Goal: Transaction & Acquisition: Obtain resource

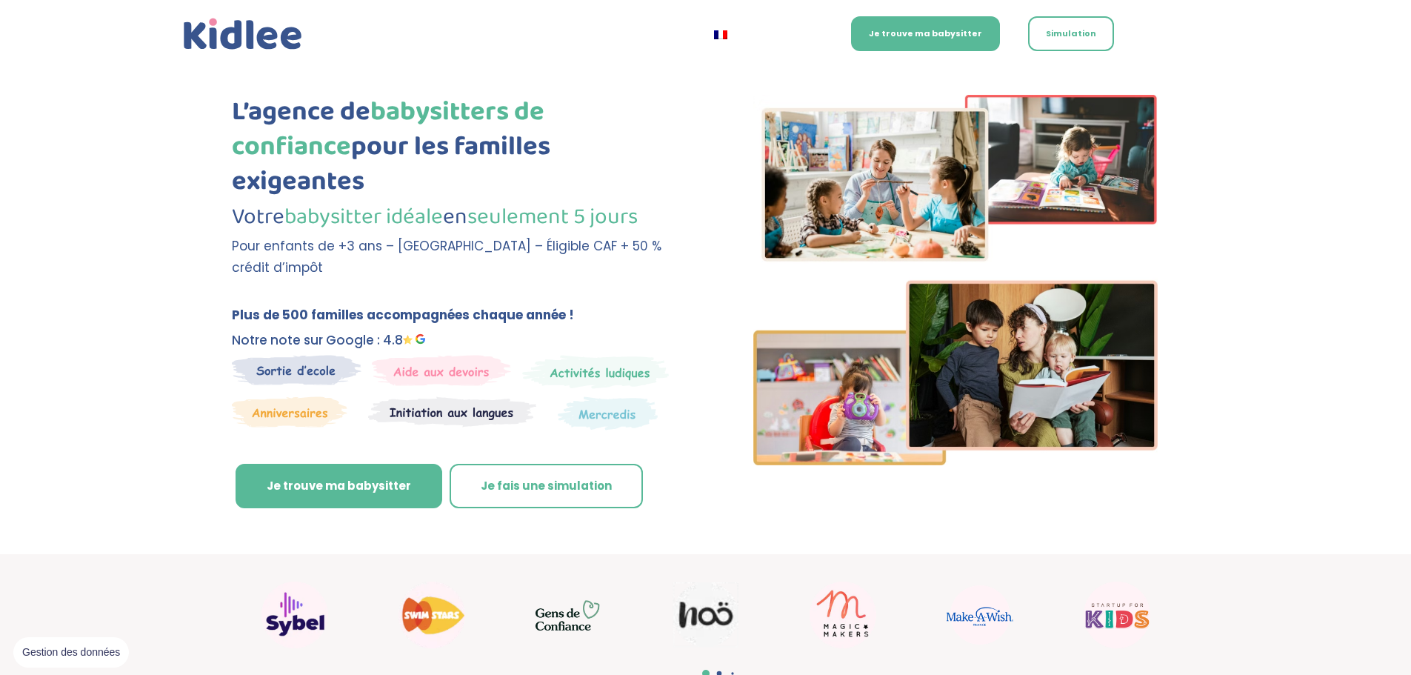
scroll to position [103, 0]
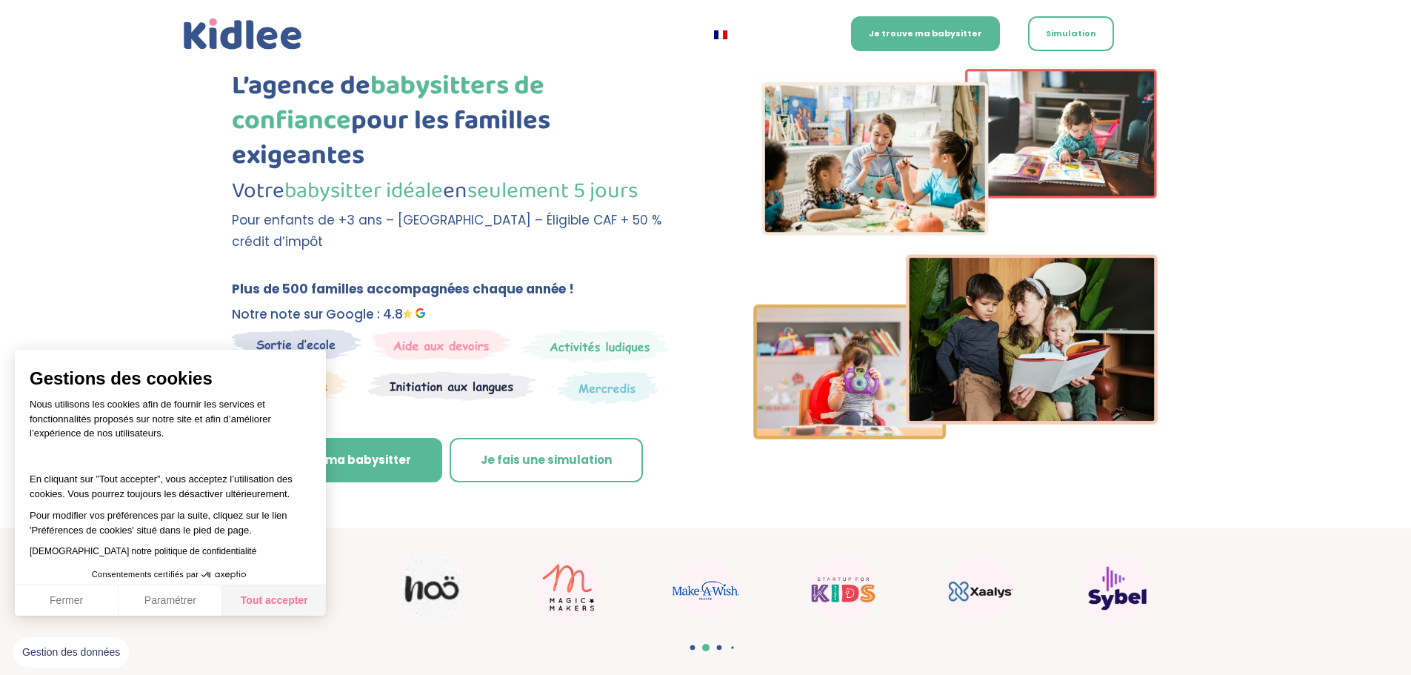
click at [251, 596] on button "Tout accepter" at bounding box center [274, 600] width 104 height 31
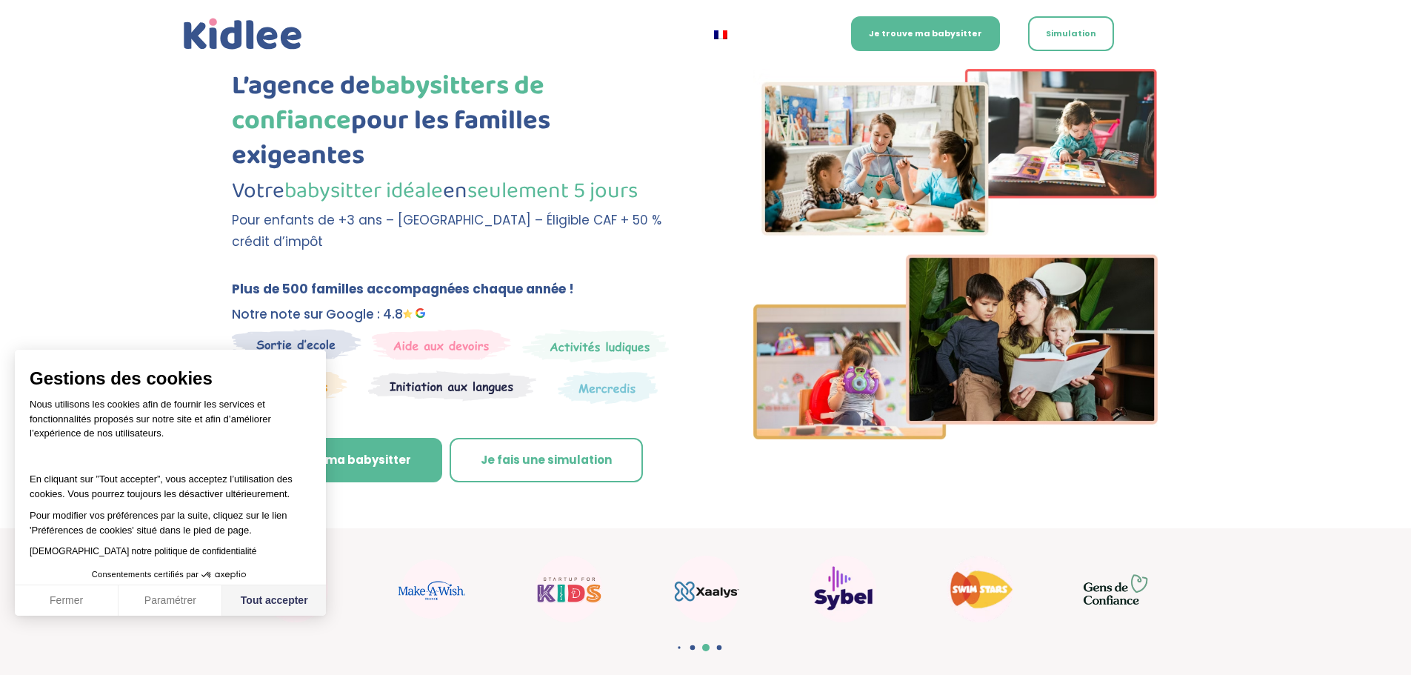
checkbox input "true"
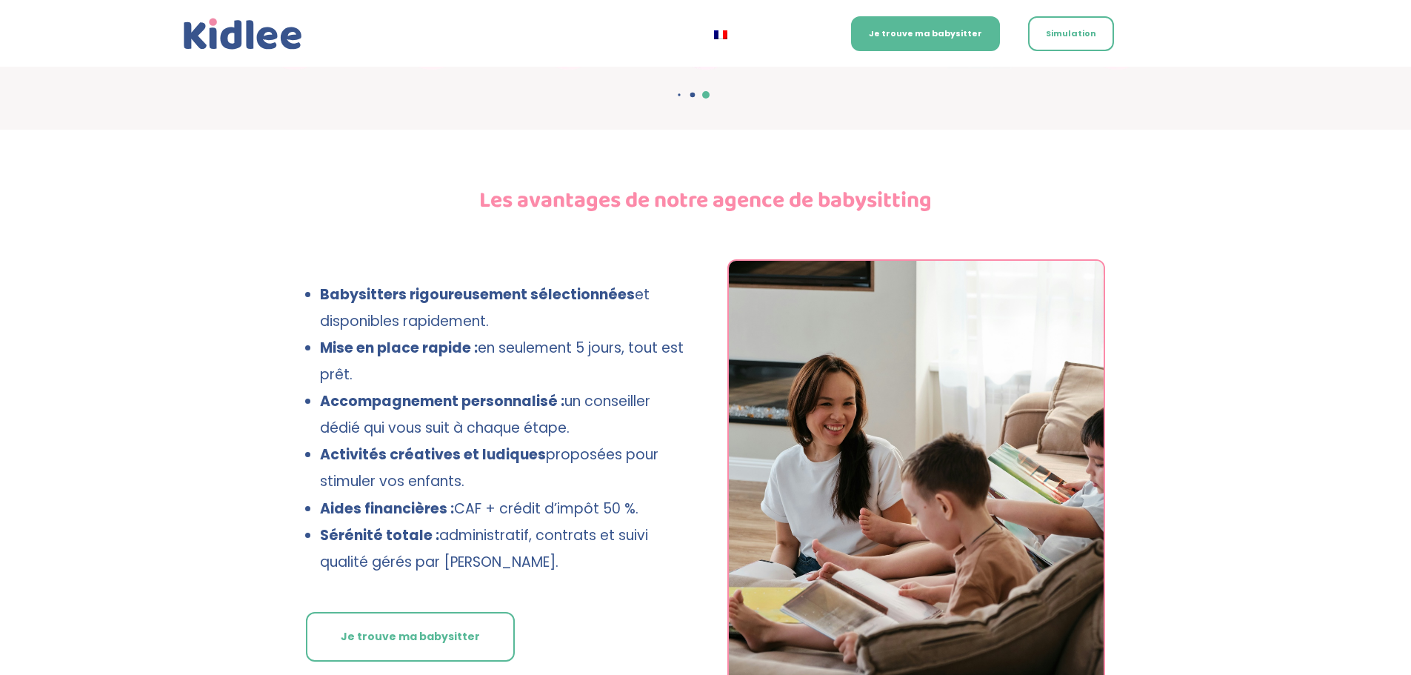
scroll to position [692, 0]
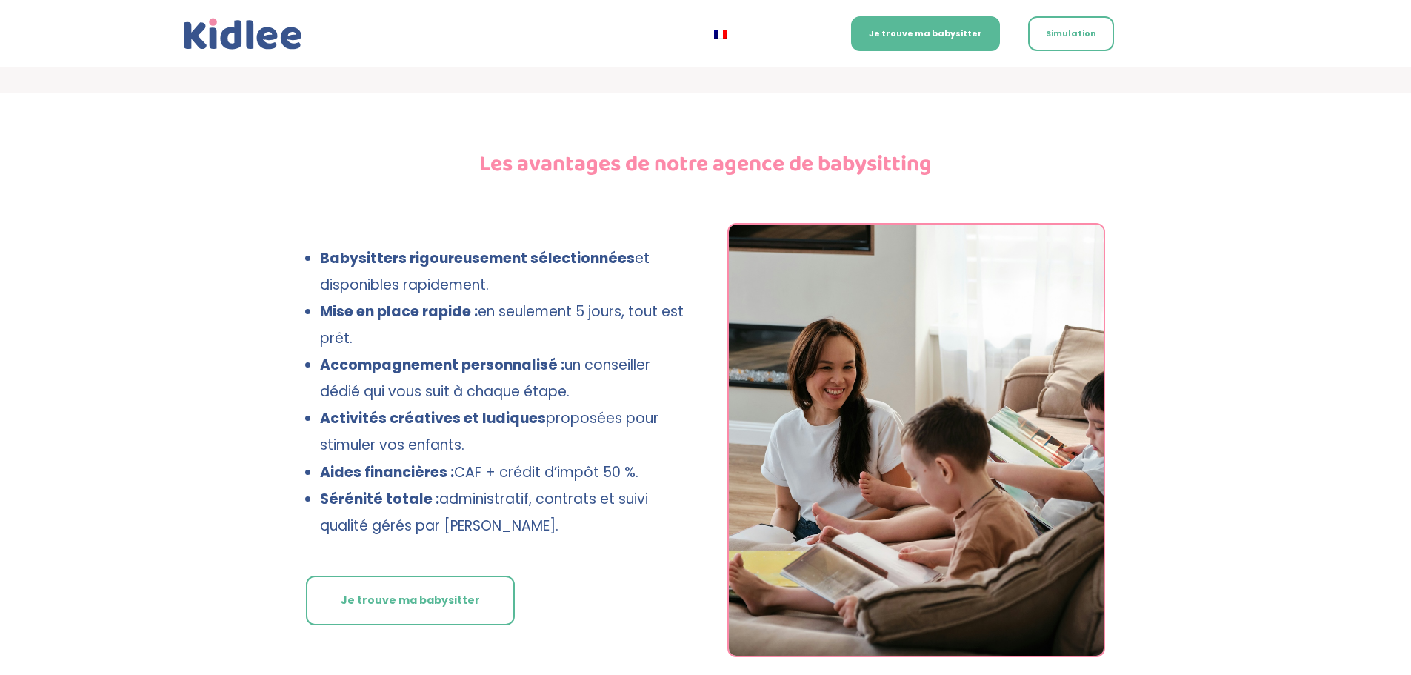
click at [333, 248] on strong "Babysitters rigoureusement sélectionnées" at bounding box center [477, 258] width 315 height 20
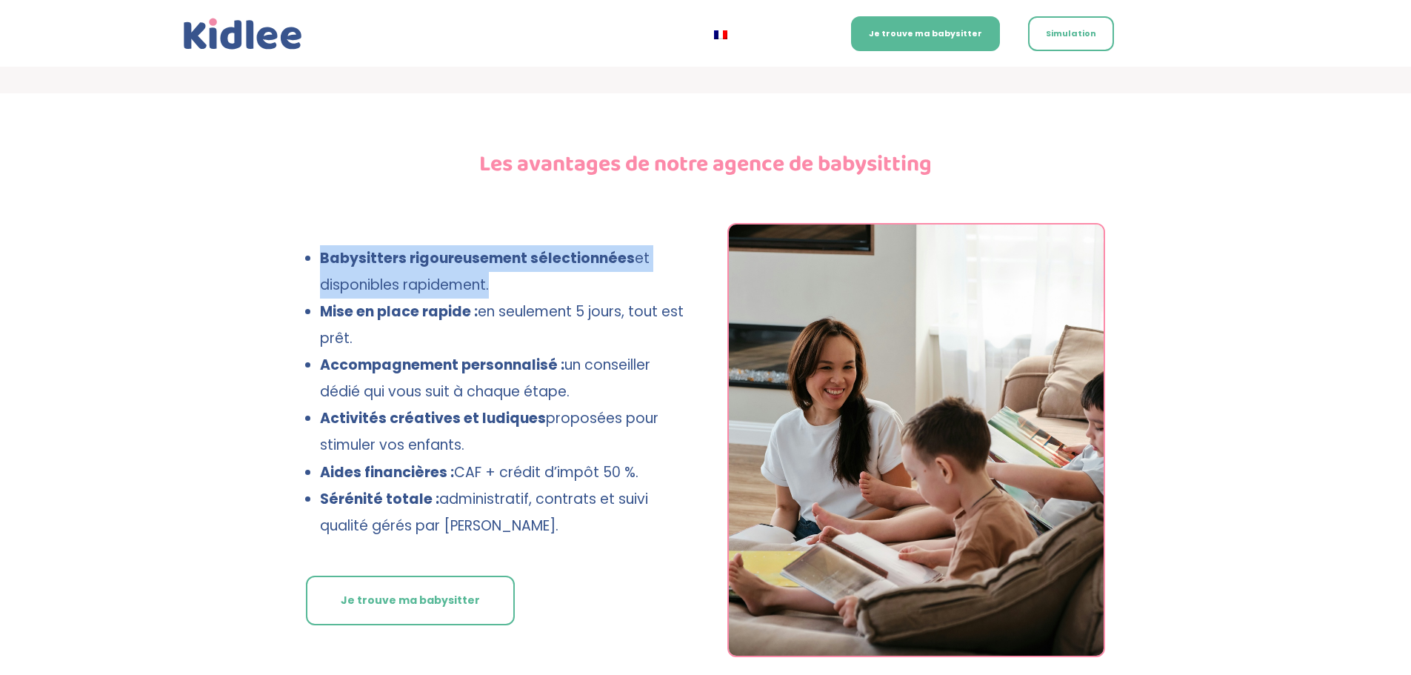
click at [333, 248] on strong "Babysitters rigoureusement sélectionnées" at bounding box center [477, 258] width 315 height 20
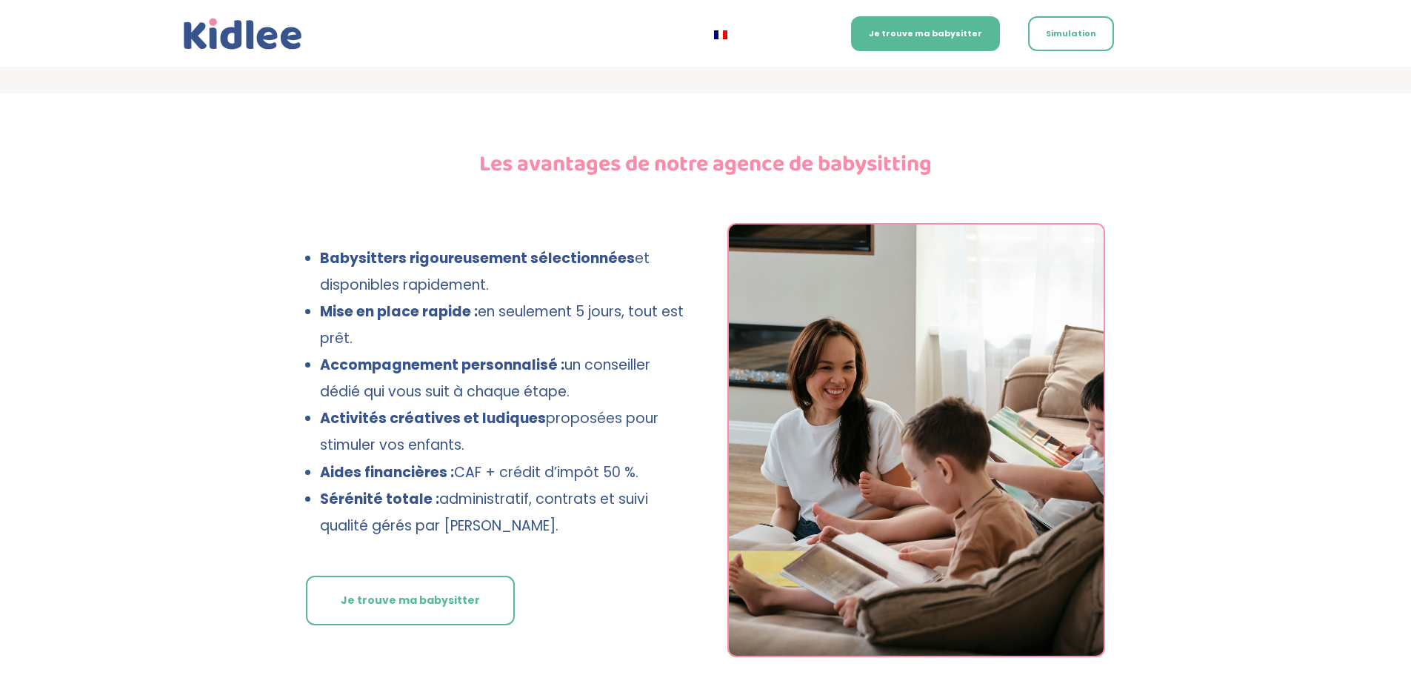
click at [339, 302] on span "Mise en place rapide : en seulement 5 jours, tout est prêt." at bounding box center [502, 325] width 364 height 47
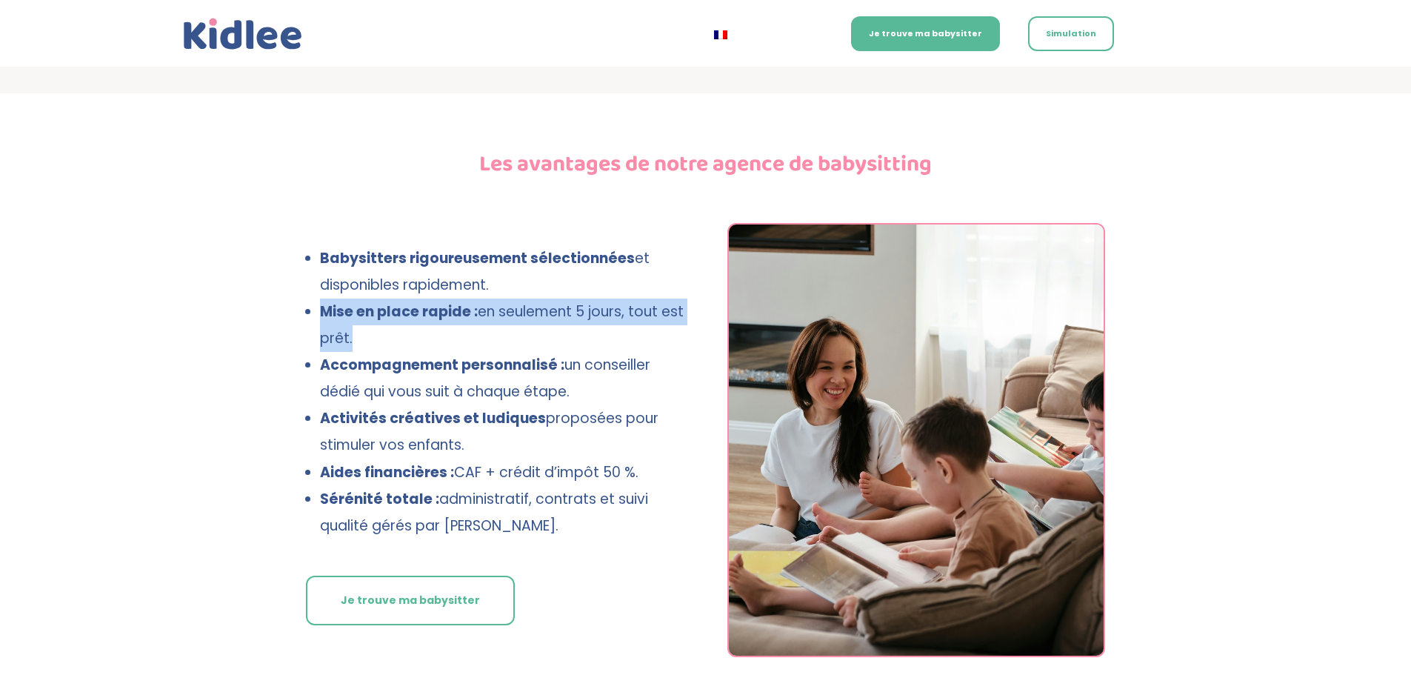
click at [339, 302] on span "Mise en place rapide : en seulement 5 jours, tout est prêt." at bounding box center [502, 325] width 364 height 47
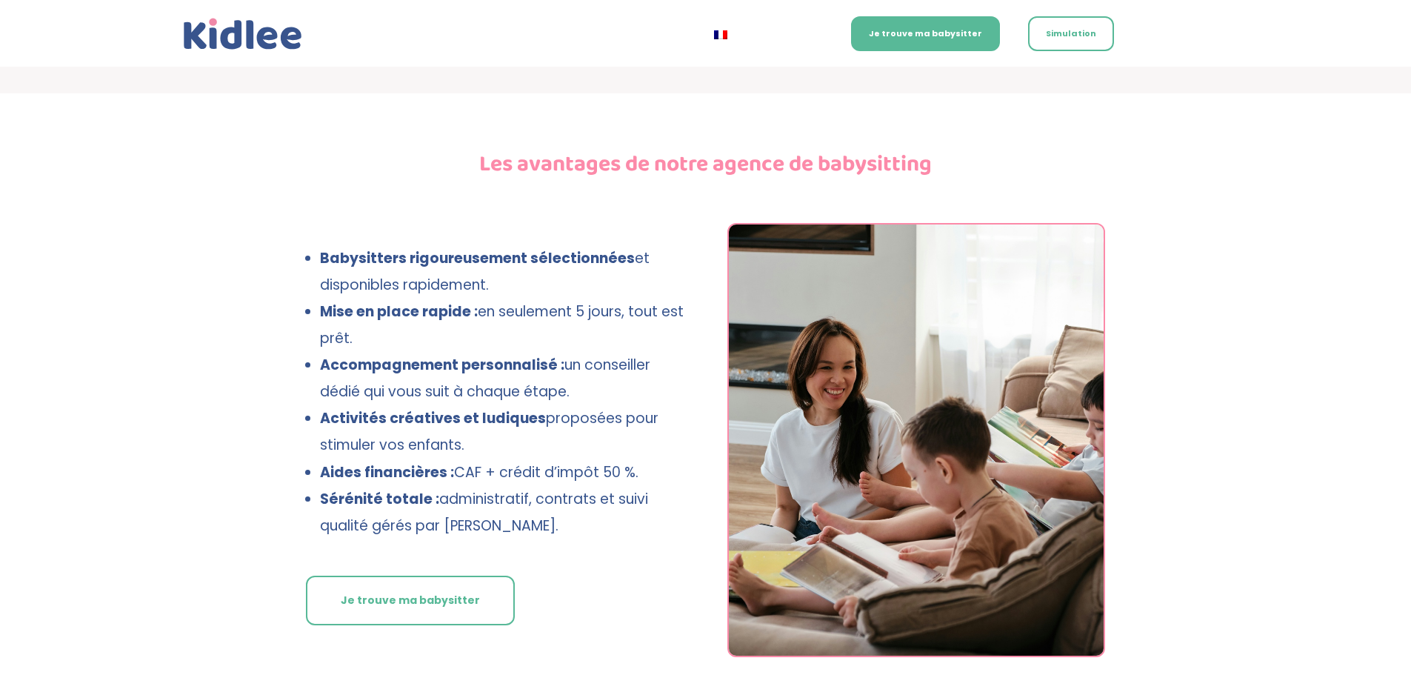
click at [330, 355] on strong "Accompagnement personnalisé :" at bounding box center [442, 365] width 245 height 20
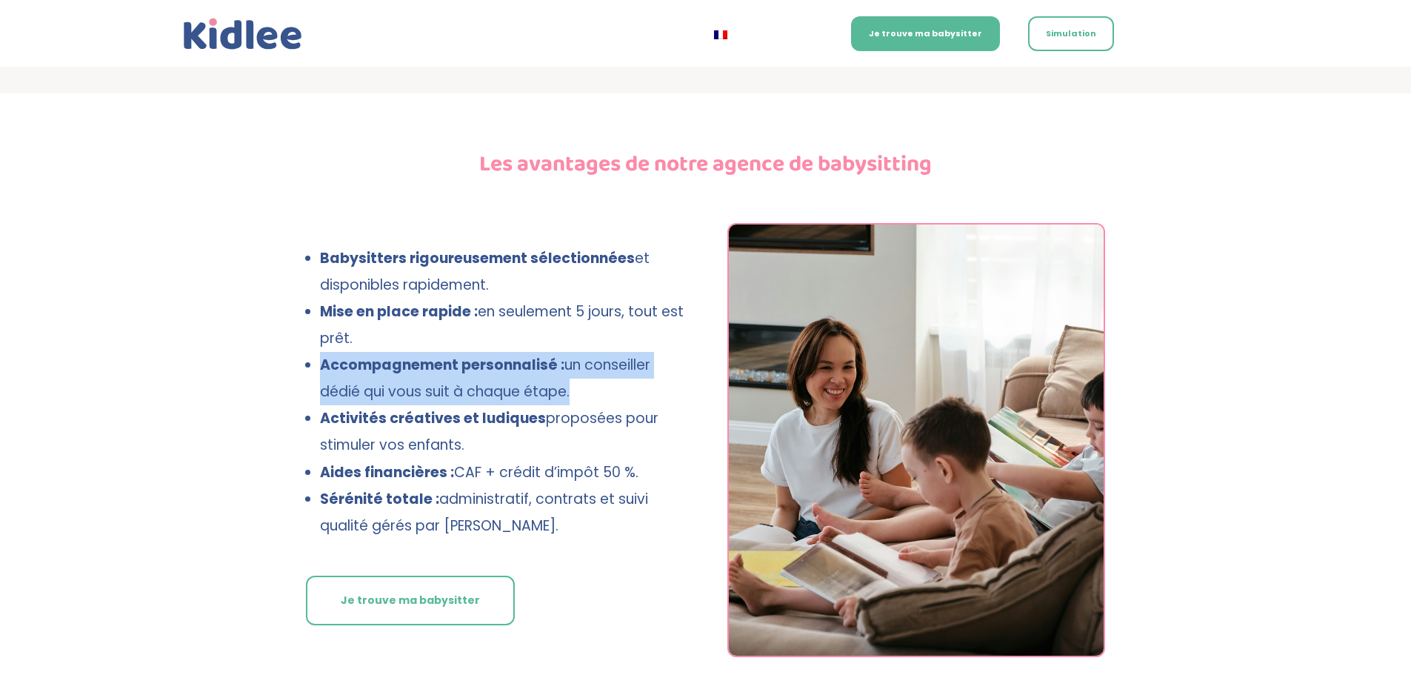
click at [330, 355] on strong "Accompagnement personnalisé :" at bounding box center [442, 365] width 245 height 20
click at [356, 370] on li "Accompagnement personnalisé : un conseiller dédié qui vous suit à chaque étape." at bounding box center [502, 378] width 364 height 53
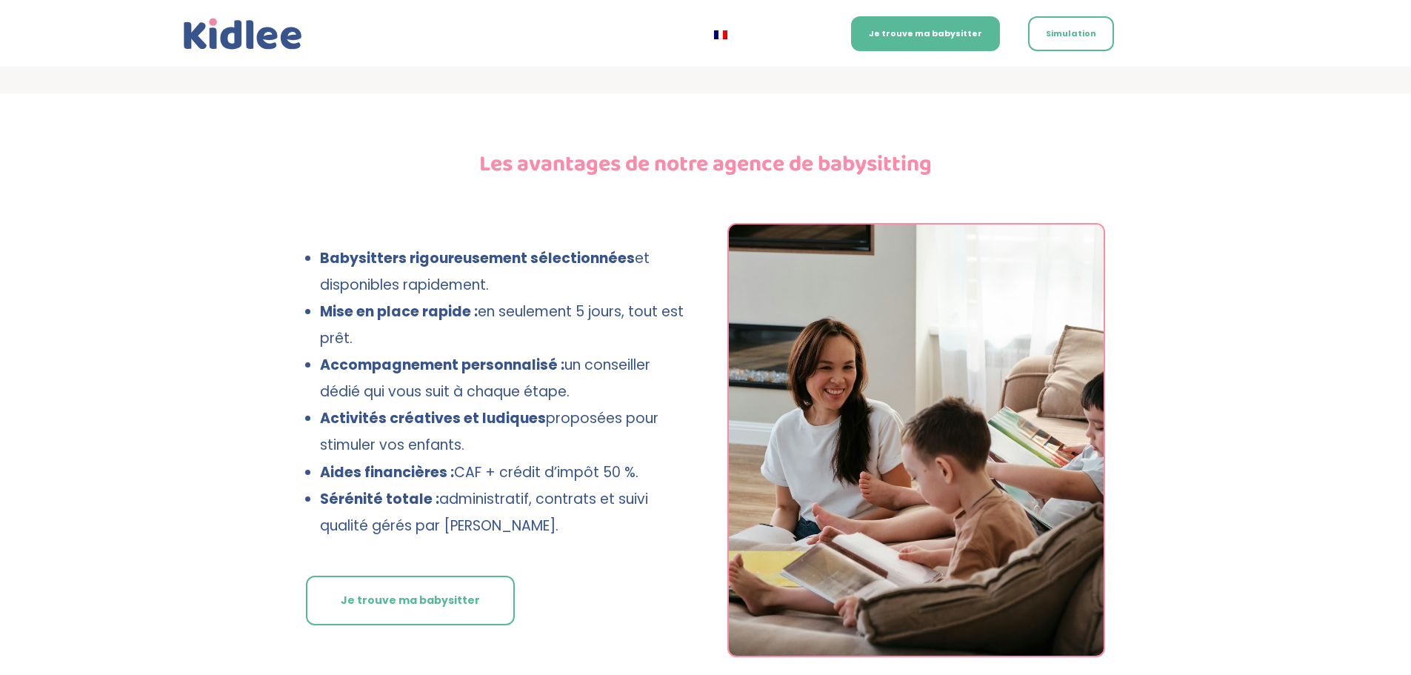
click at [350, 408] on strong "Activités créatives et ludiques" at bounding box center [433, 418] width 226 height 20
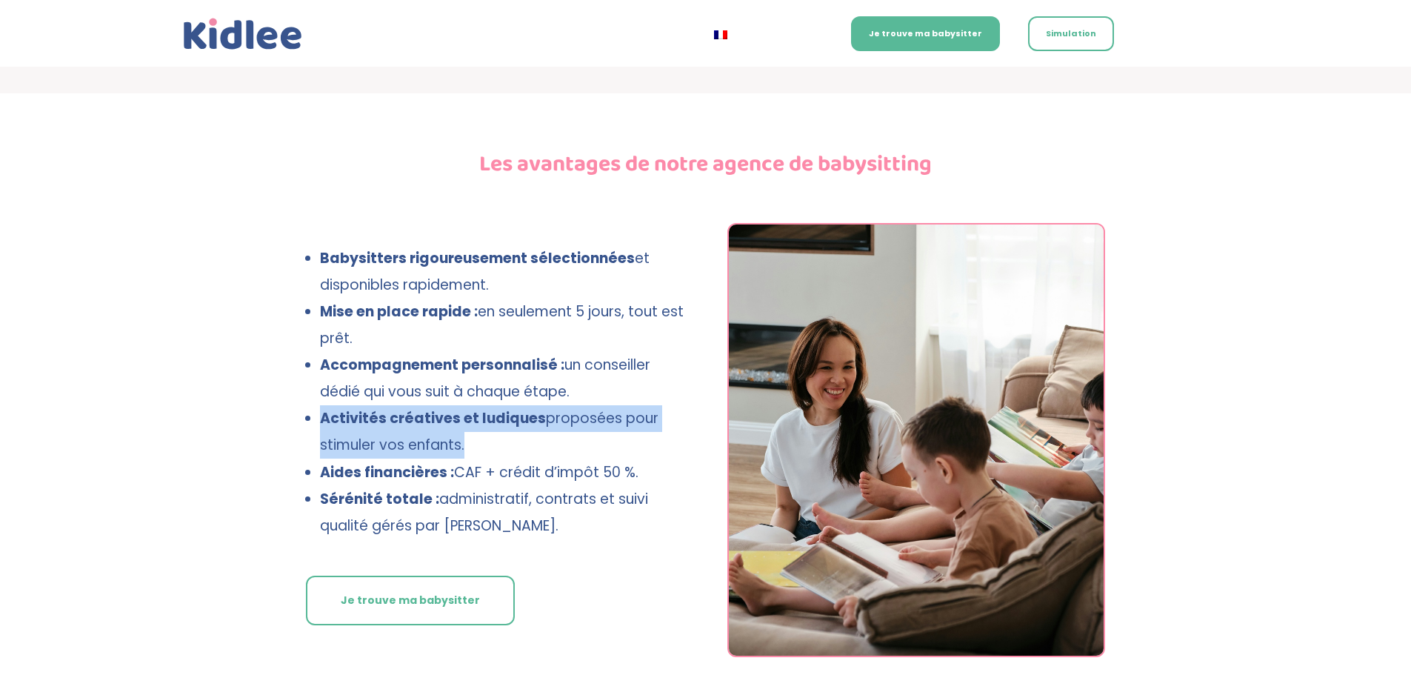
click at [350, 408] on strong "Activités créatives et ludiques" at bounding box center [433, 418] width 226 height 20
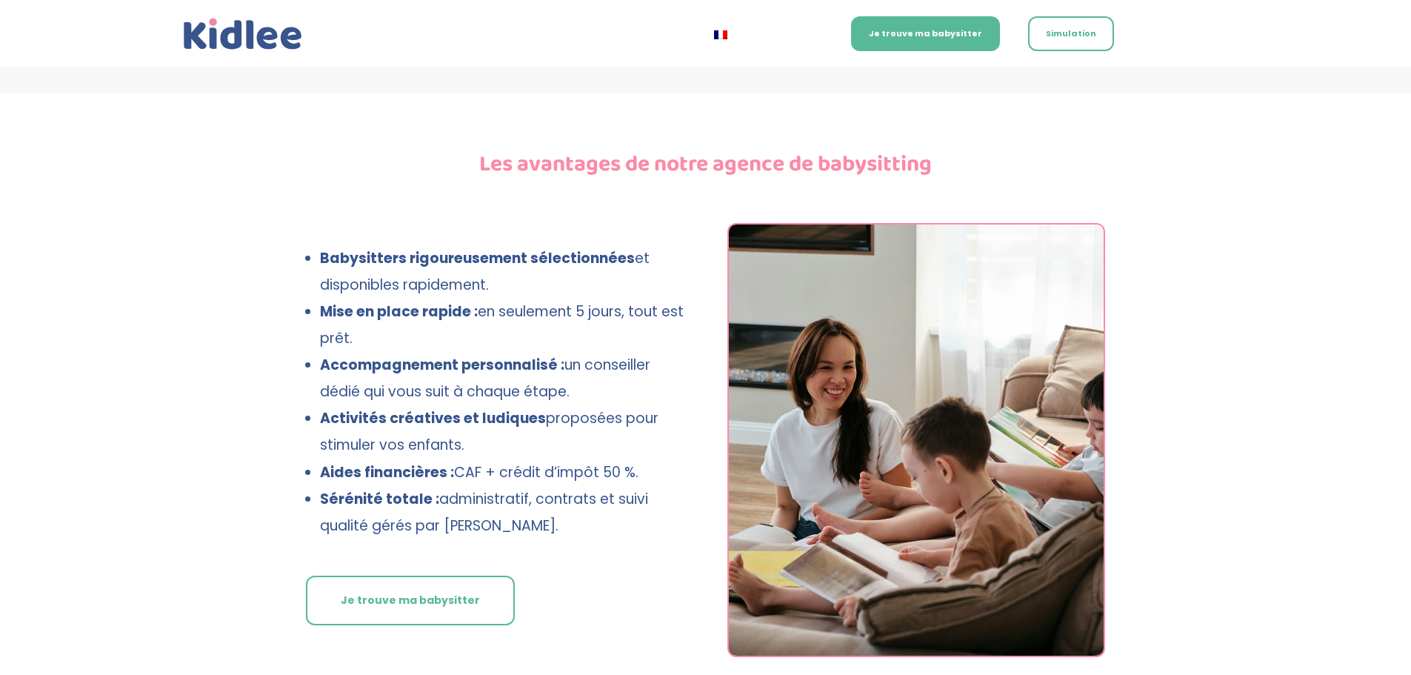
click at [357, 462] on strong "Aides financières :" at bounding box center [387, 472] width 134 height 20
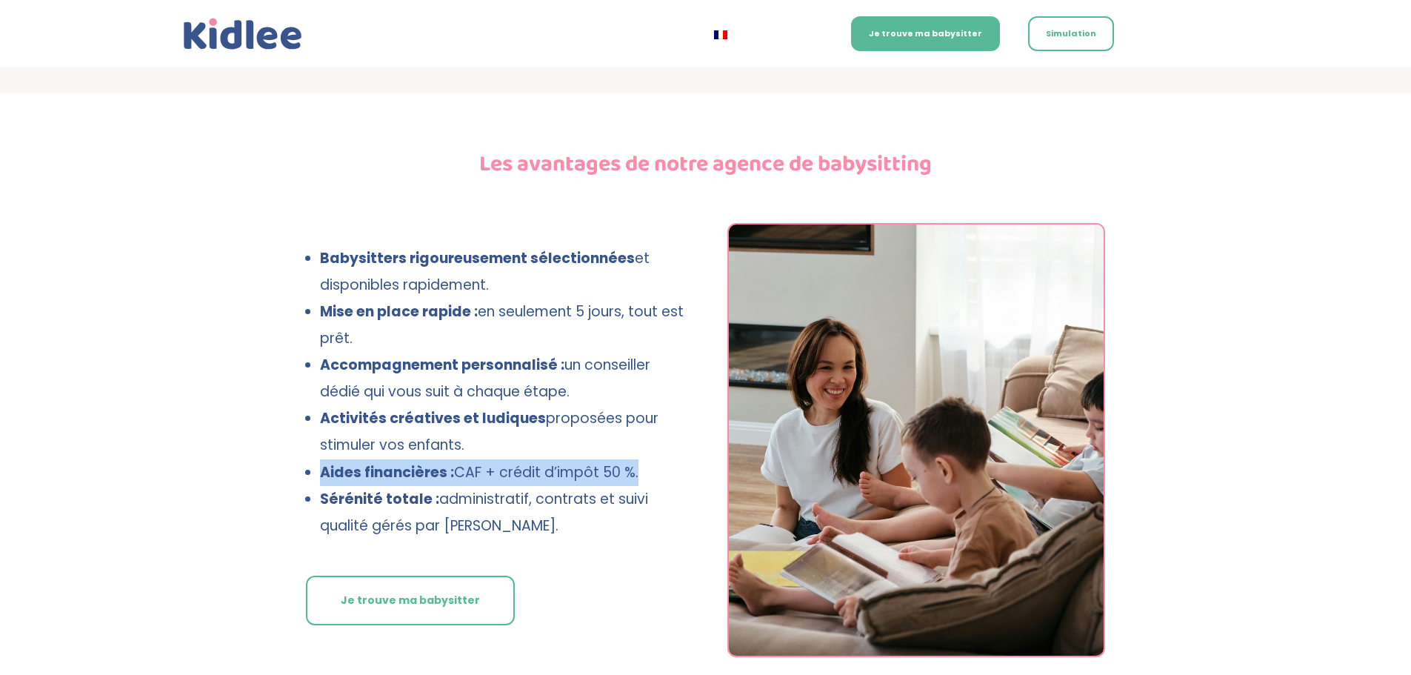
click at [357, 462] on strong "Aides financières :" at bounding box center [387, 472] width 134 height 20
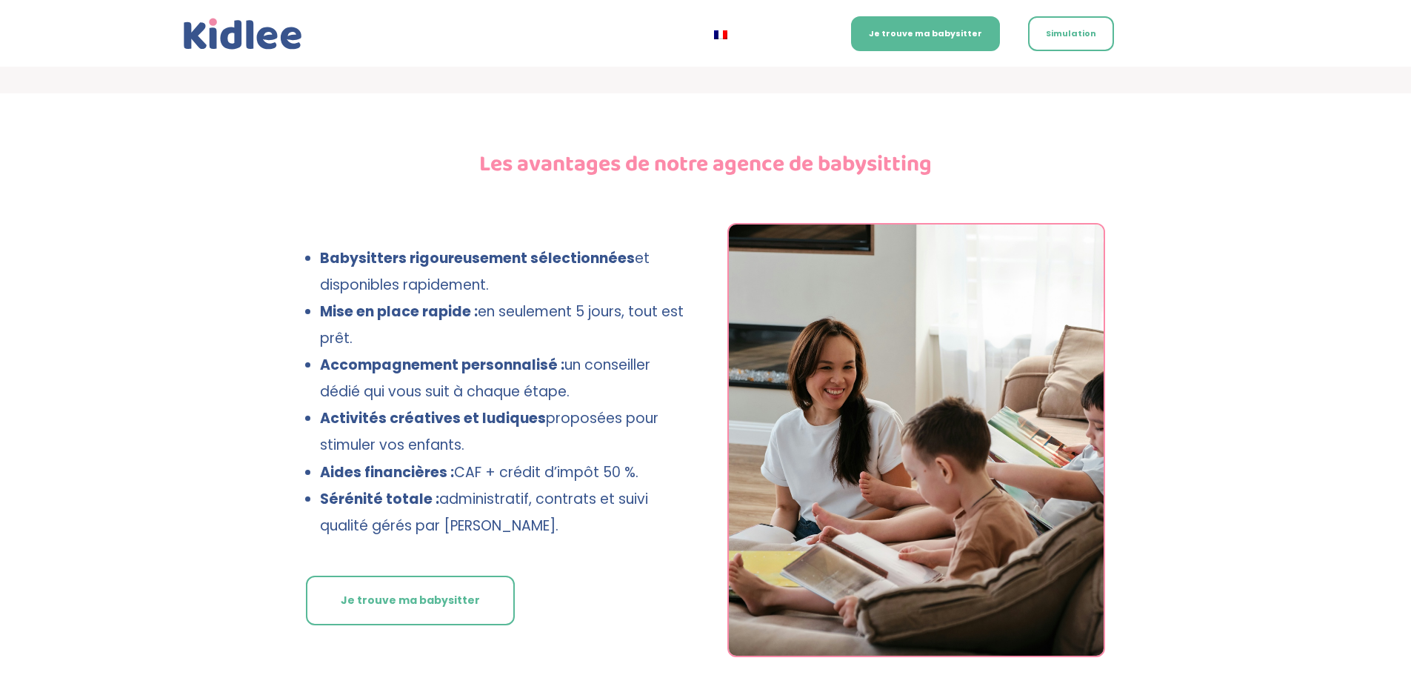
click at [358, 489] on strong "Sérénité totale :" at bounding box center [379, 499] width 119 height 20
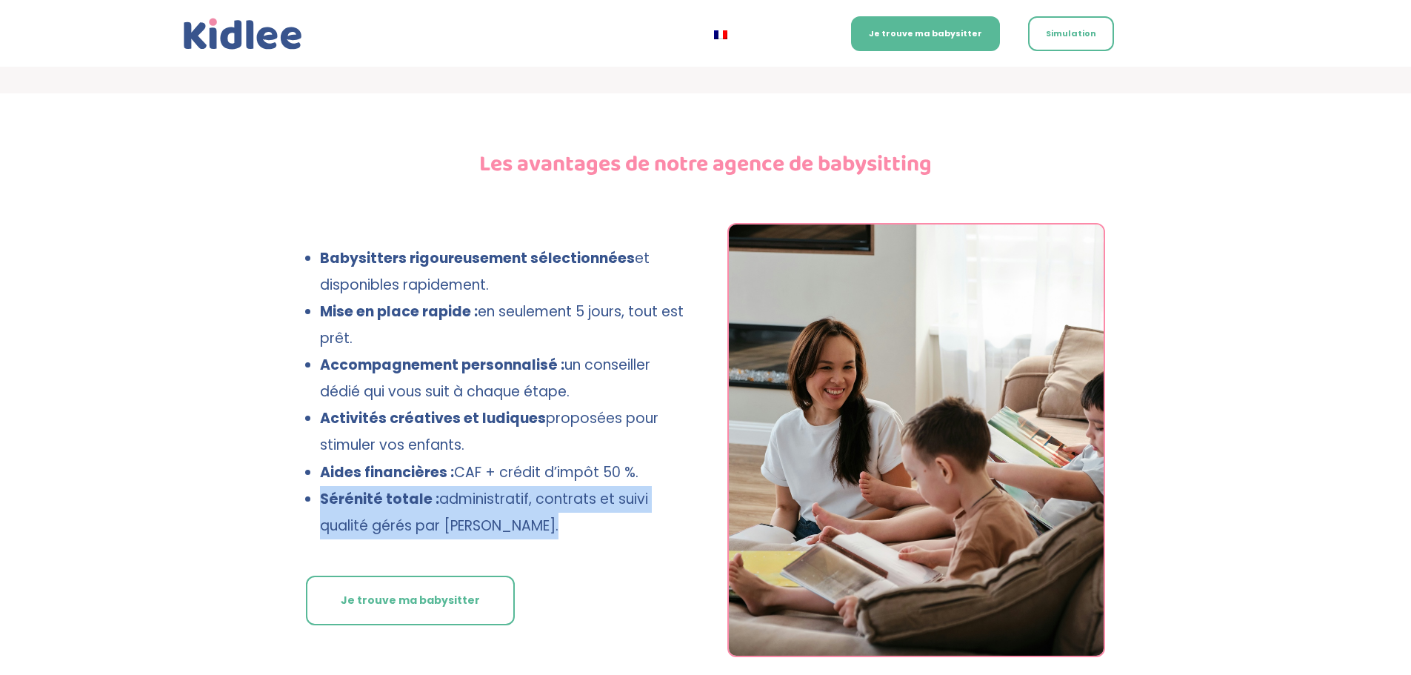
click at [358, 489] on strong "Sérénité totale :" at bounding box center [379, 499] width 119 height 20
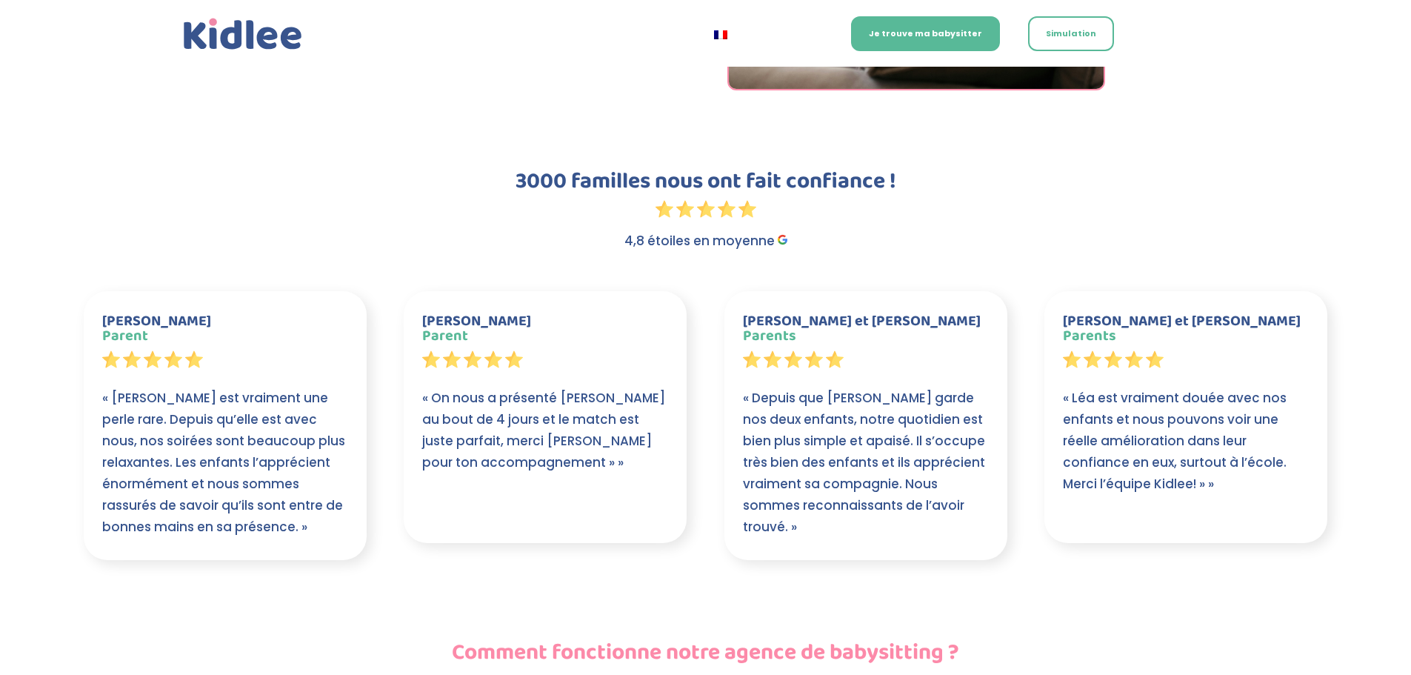
scroll to position [1260, 0]
click at [490, 393] on p "« On nous a présenté [PERSON_NAME] au bout de 4 jours et le match est juste par…" at bounding box center [545, 430] width 246 height 86
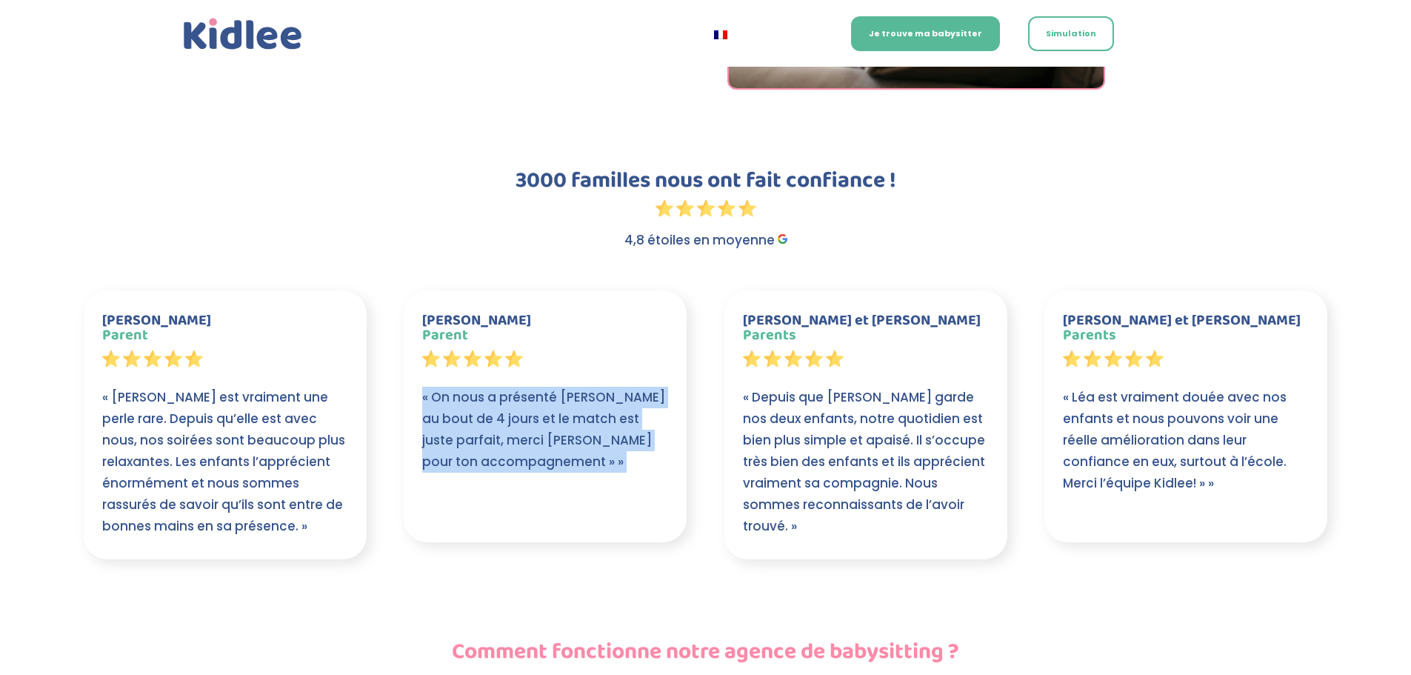
click at [490, 393] on p "« On nous a présenté [PERSON_NAME] au bout de 4 jours et le match est juste par…" at bounding box center [545, 430] width 246 height 86
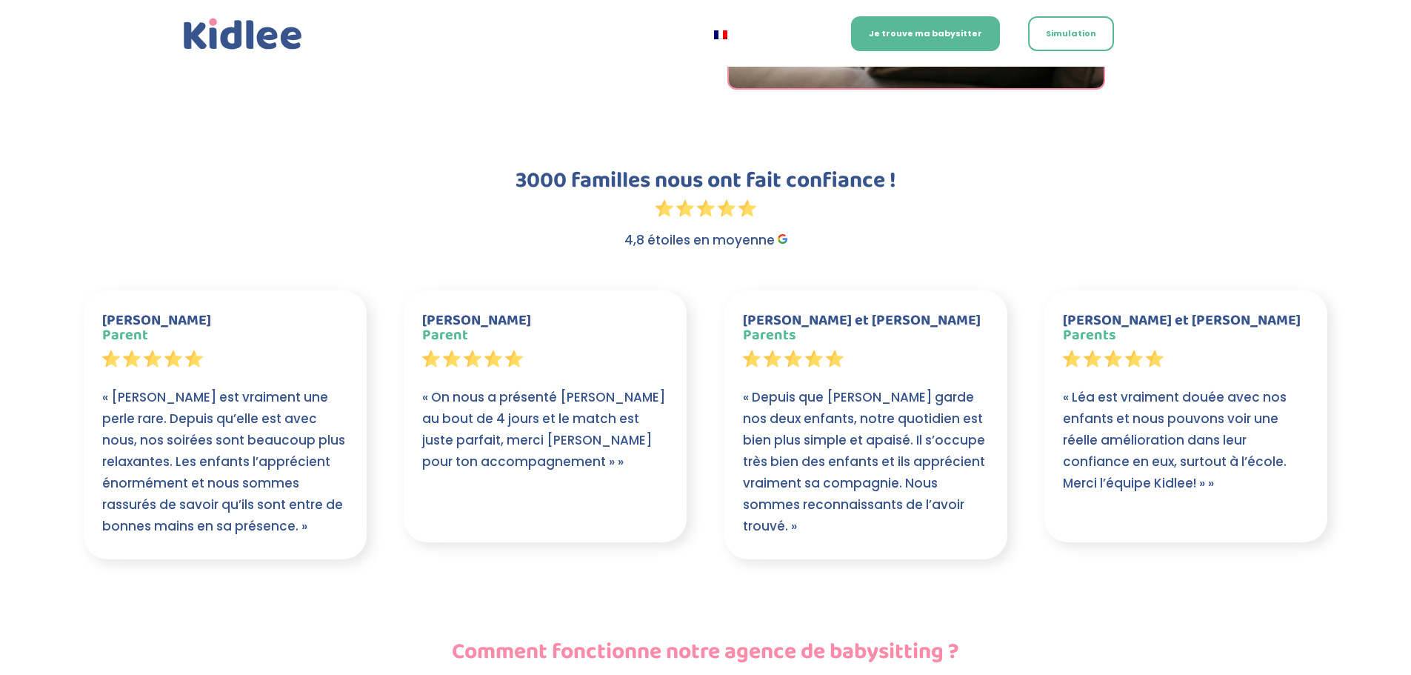
click at [219, 414] on p "« [PERSON_NAME] est vraiment une perle rare. Depuis qu’elle est avec nous, nos …" at bounding box center [225, 462] width 246 height 150
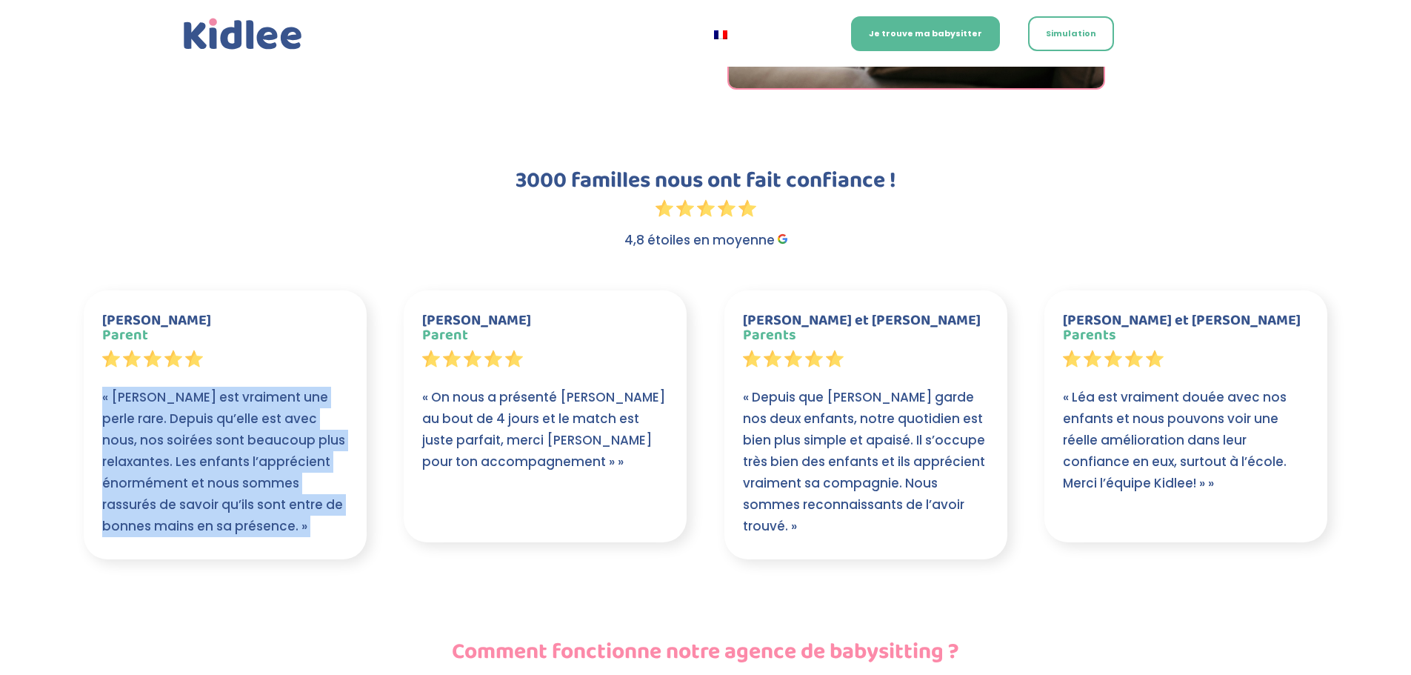
click at [219, 414] on p "« [PERSON_NAME] est vraiment une perle rare. Depuis qu’elle est avec nous, nos …" at bounding box center [225, 462] width 246 height 150
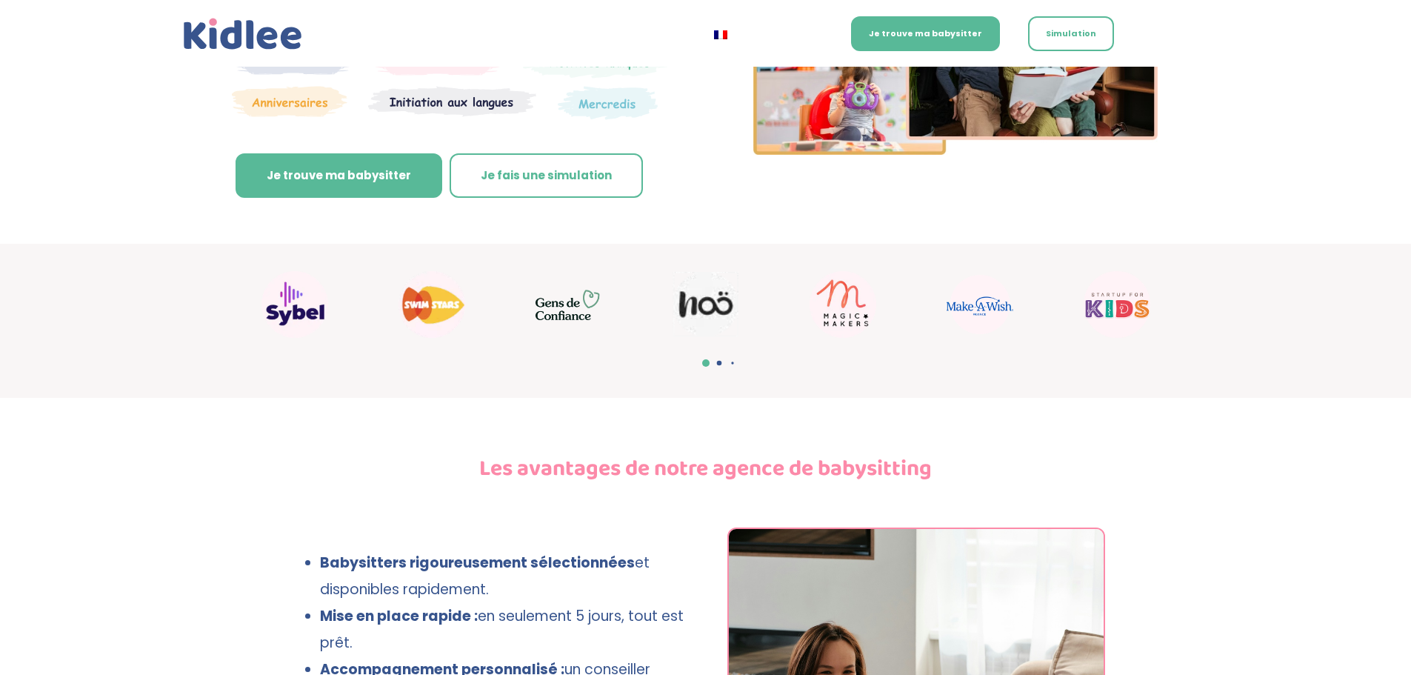
scroll to position [0, 0]
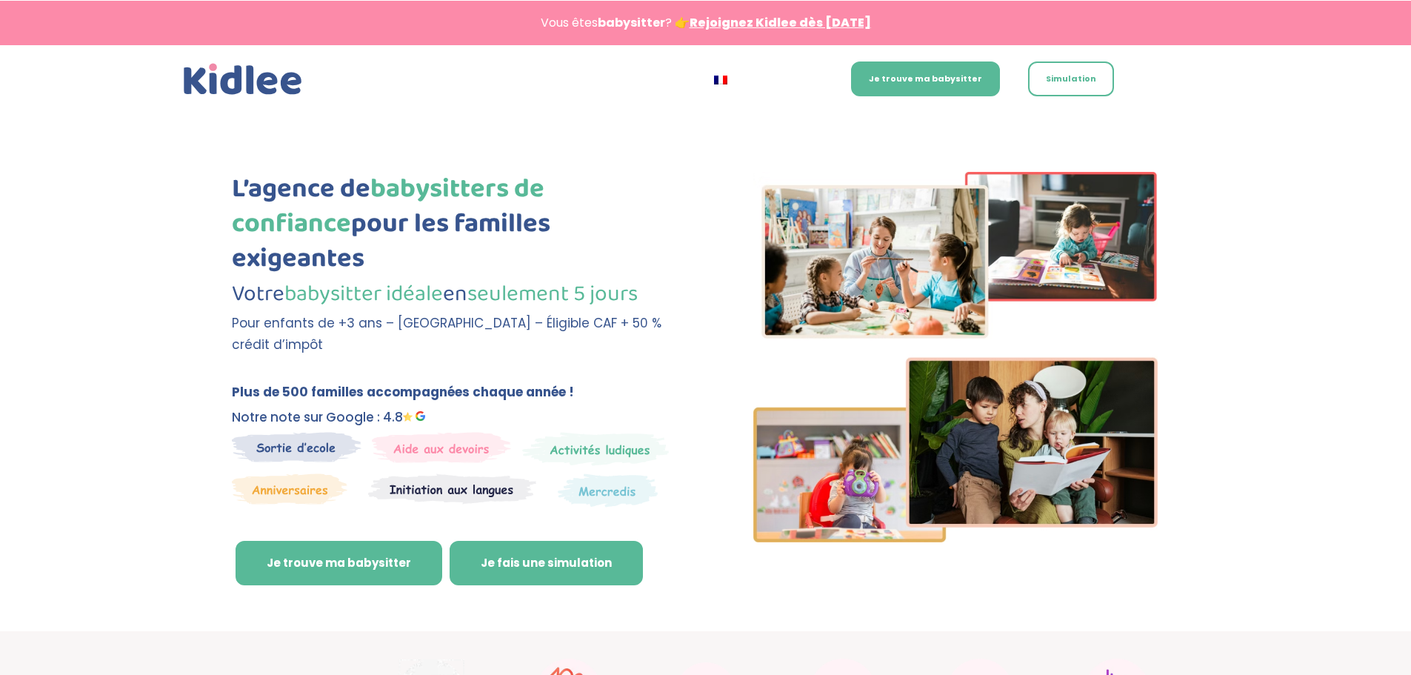
click at [533, 541] on link "Je fais une simulation" at bounding box center [546, 563] width 193 height 44
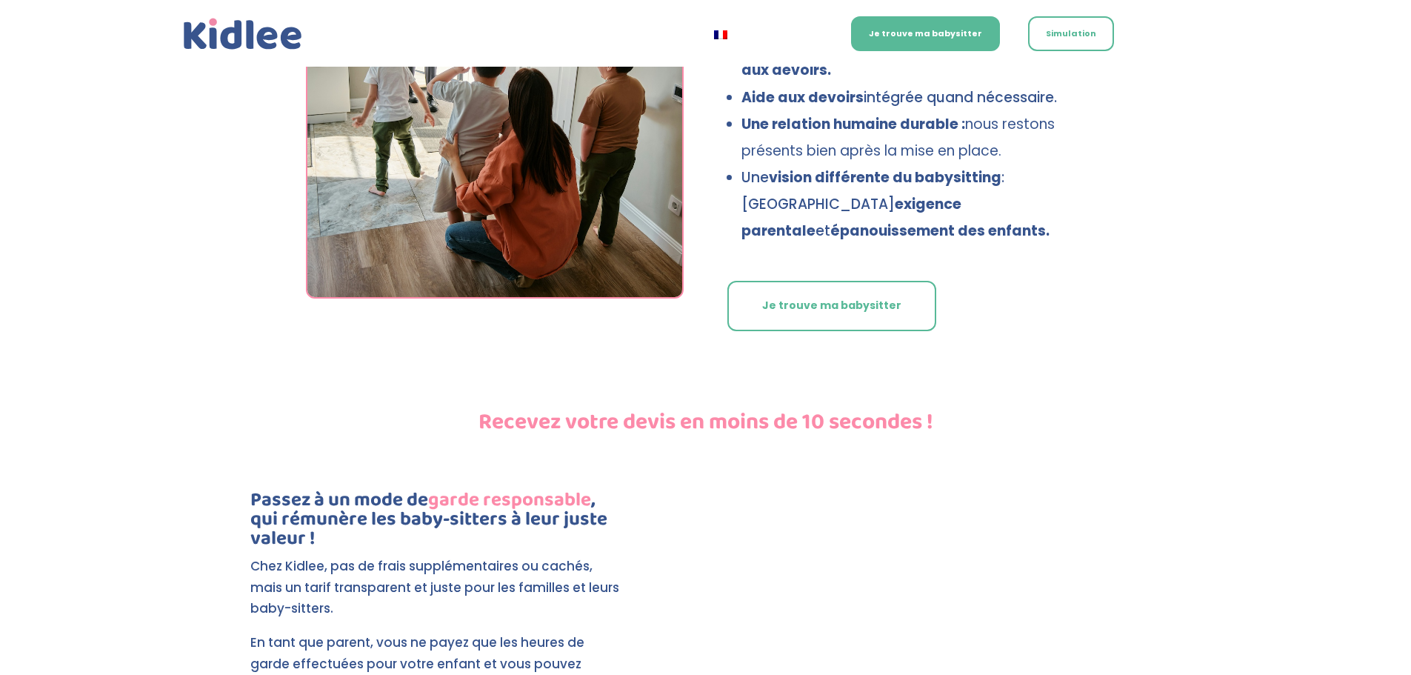
scroll to position [2988, 0]
